Goal: Navigation & Orientation: Find specific page/section

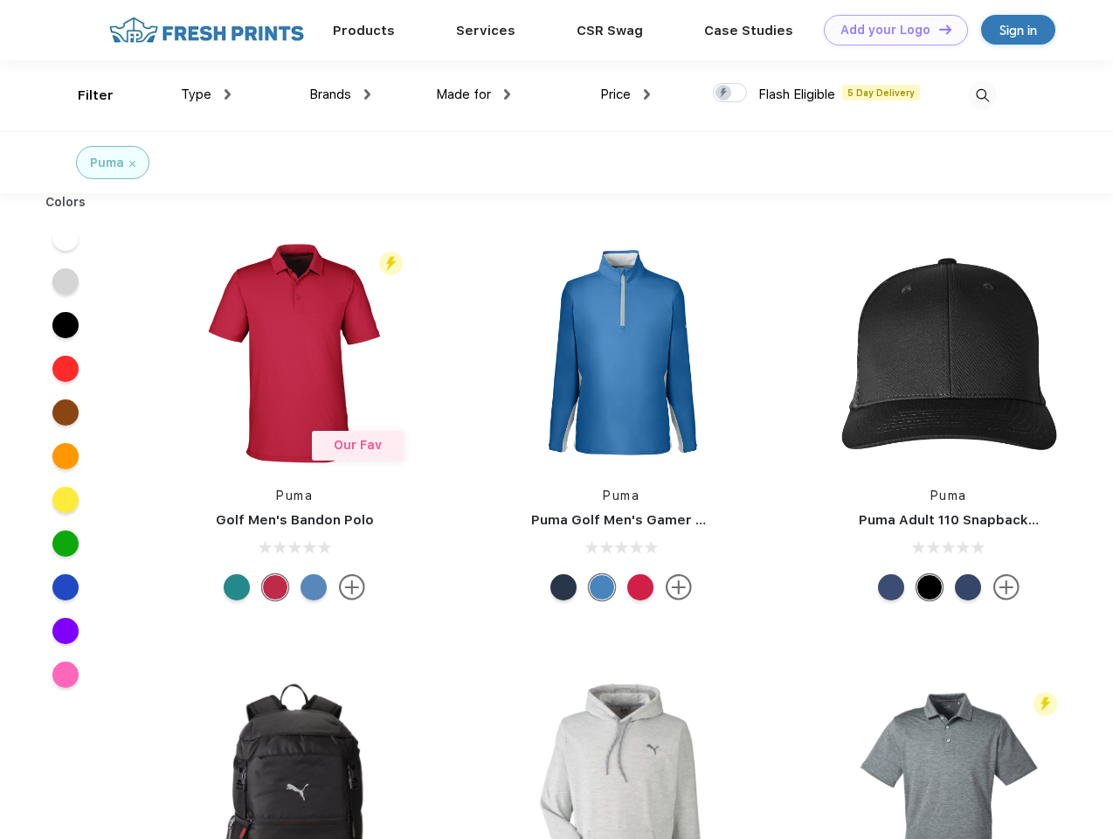
click at [889, 30] on link "Add your Logo Design Tool" at bounding box center [896, 30] width 144 height 31
click at [0, 0] on div "Design Tool" at bounding box center [0, 0] width 0 height 0
click at [938, 29] on link "Add your Logo Design Tool" at bounding box center [896, 30] width 144 height 31
click at [84, 95] on div "Filter" at bounding box center [96, 96] width 36 height 20
click at [206, 94] on span "Type" at bounding box center [196, 94] width 31 height 16
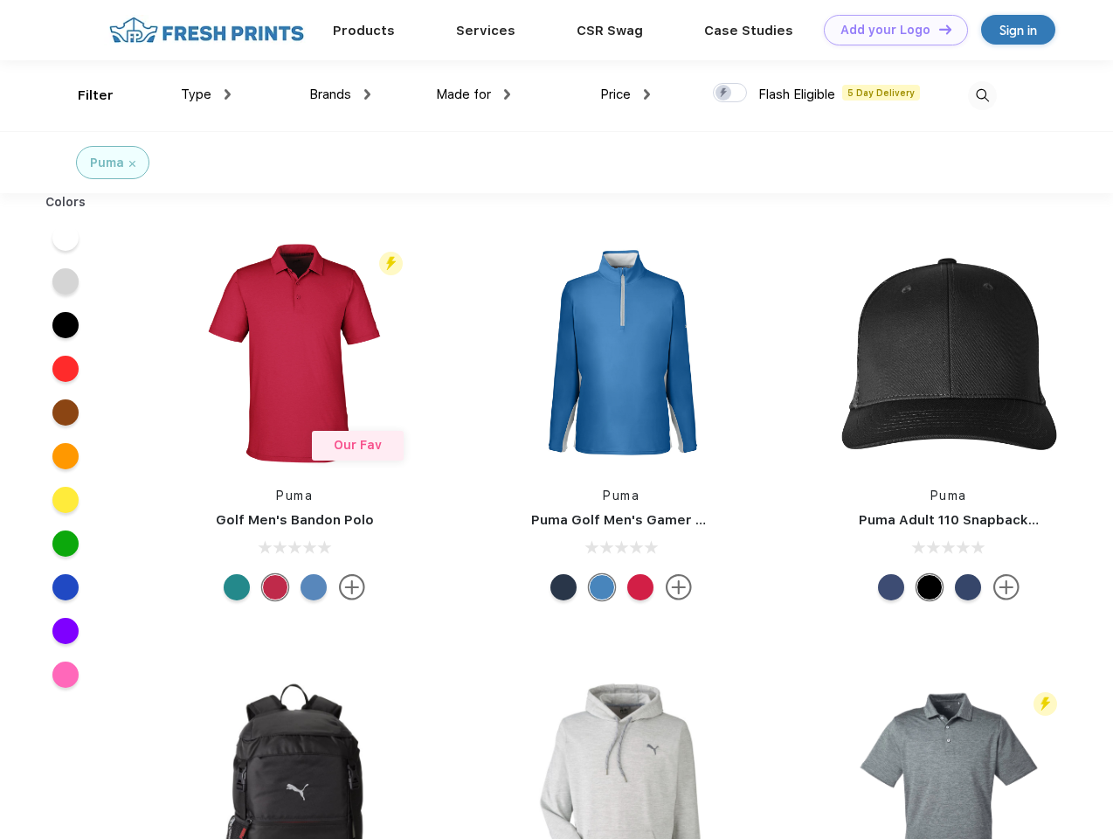
click at [340, 94] on span "Brands" at bounding box center [330, 94] width 42 height 16
click at [474, 94] on span "Made for" at bounding box center [463, 94] width 55 height 16
click at [626, 94] on span "Price" at bounding box center [615, 94] width 31 height 16
click at [730, 93] on div at bounding box center [730, 92] width 34 height 19
click at [724, 93] on input "checkbox" at bounding box center [718, 87] width 11 height 11
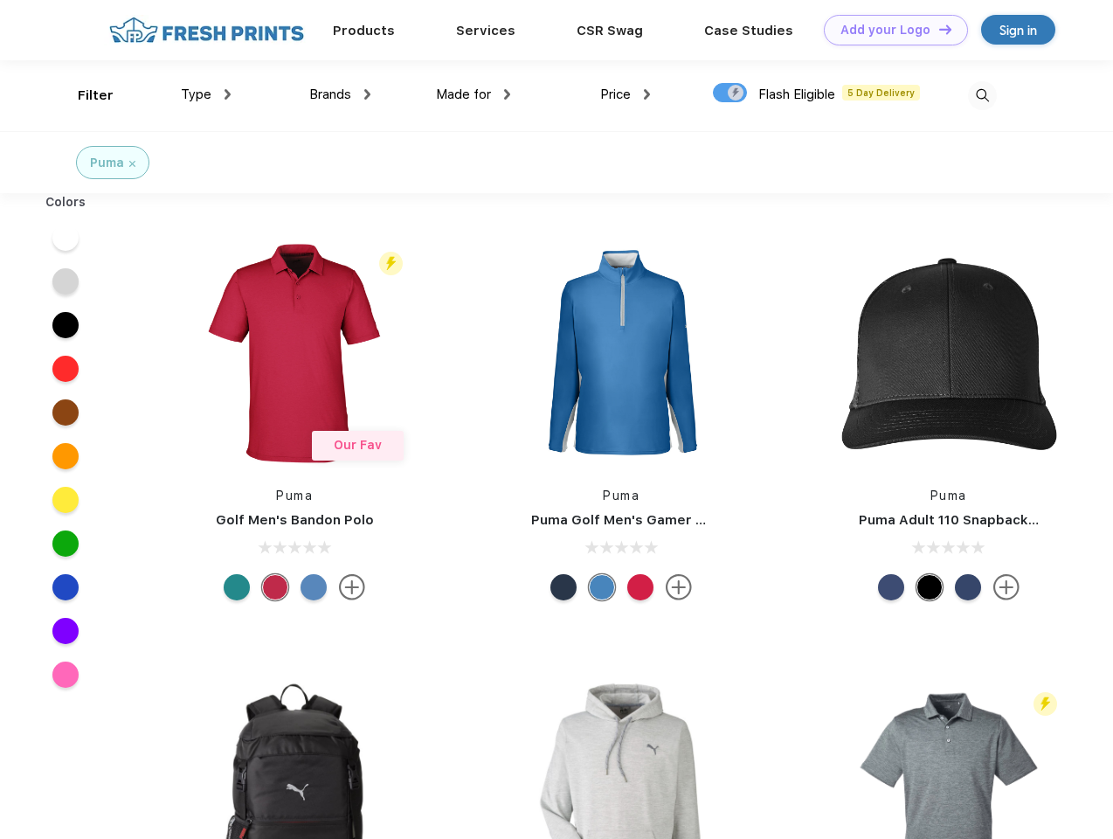
click at [982, 95] on img at bounding box center [982, 95] width 29 height 29
